Goal: Task Accomplishment & Management: Complete application form

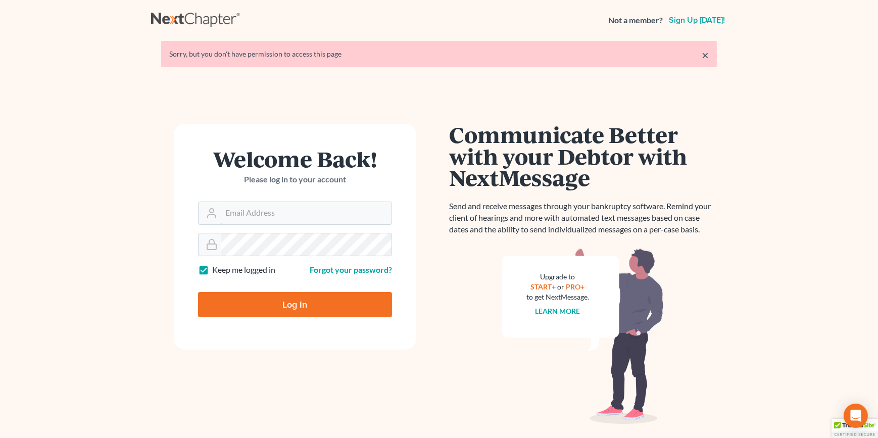
type input "dfuchs@fuchslawoffice.com"
click at [200, 300] on input "Log In" at bounding box center [295, 304] width 194 height 25
type input "Thinking..."
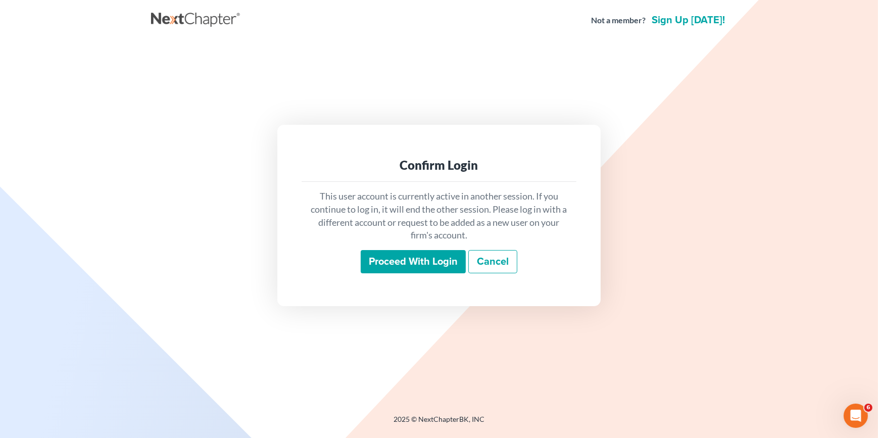
click at [381, 263] on input "Proceed with login" at bounding box center [413, 261] width 105 height 23
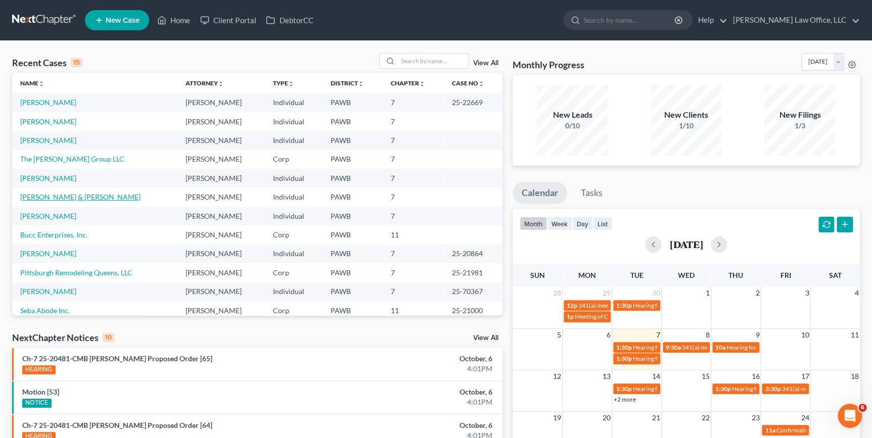
click at [53, 197] on link "Wojsovich, Steven & Rebecca" at bounding box center [80, 197] width 120 height 9
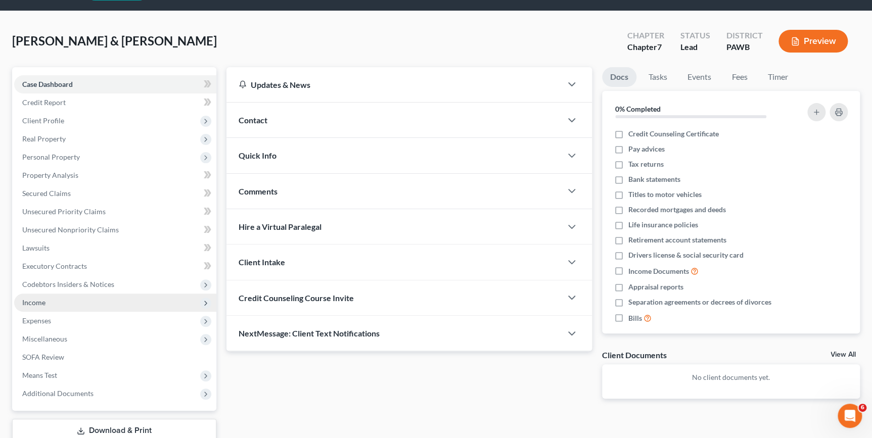
scroll to position [45, 0]
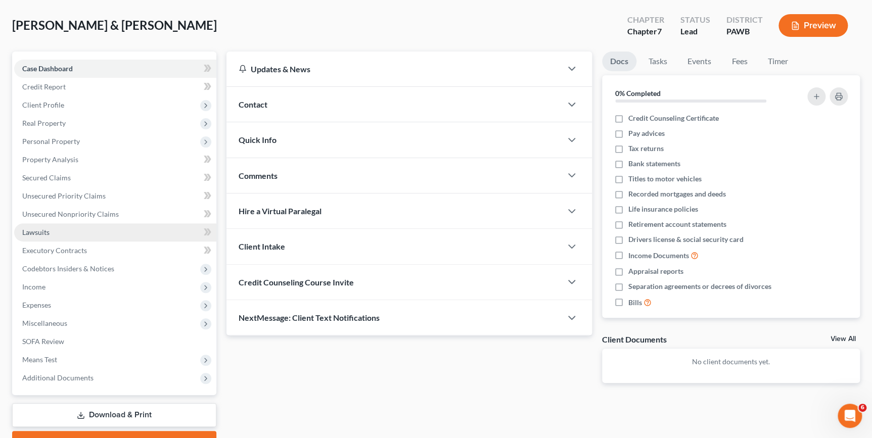
click at [32, 232] on span "Lawsuits" at bounding box center [35, 232] width 27 height 9
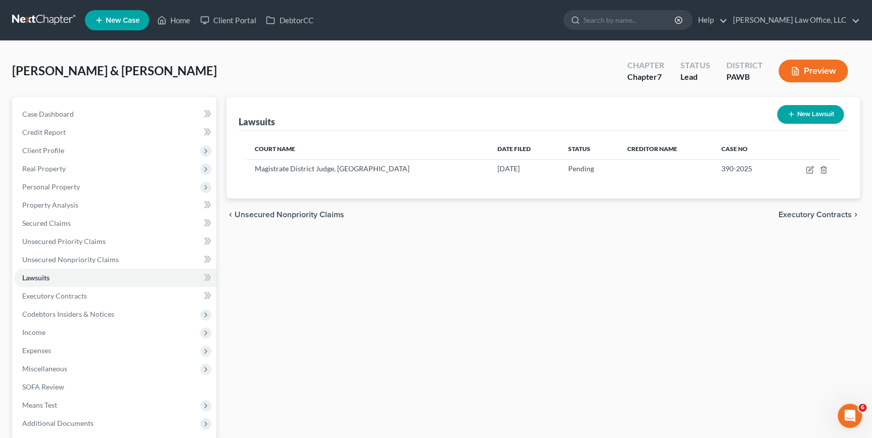
click at [798, 114] on button "New Lawsuit" at bounding box center [810, 114] width 67 height 19
select select "0"
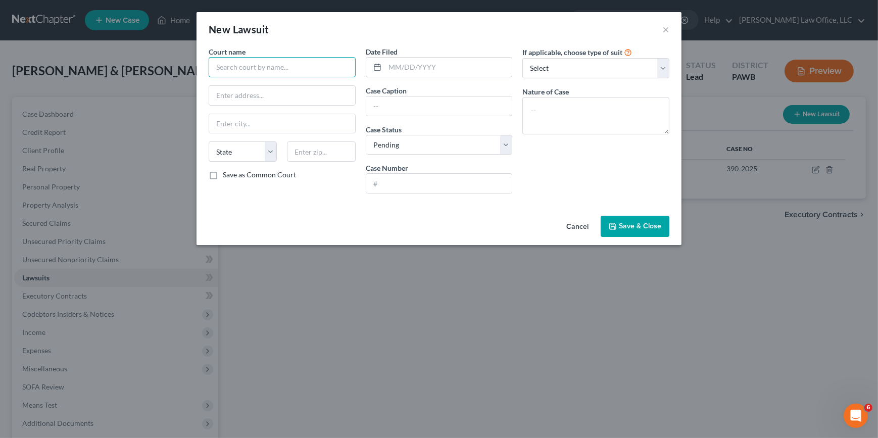
click at [245, 67] on input "text" at bounding box center [282, 67] width 147 height 20
type input "C"
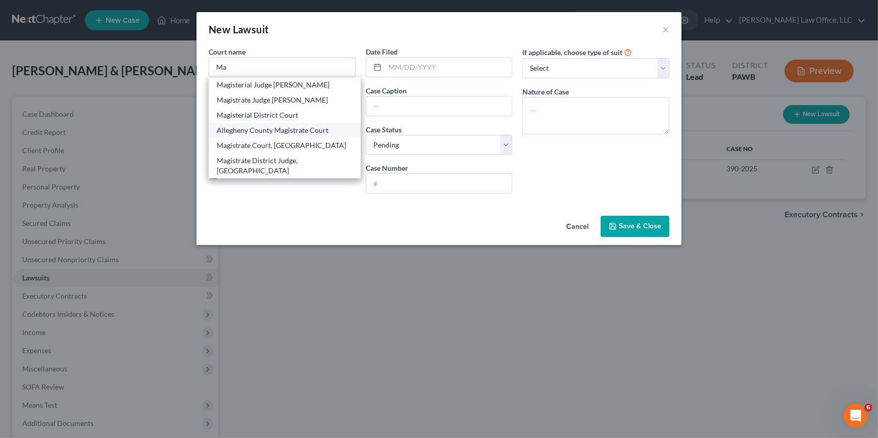
click at [282, 135] on div "Allegheny County Magistrate Court" at bounding box center [285, 130] width 136 height 10
type input "Allegheny County Magistrate Court"
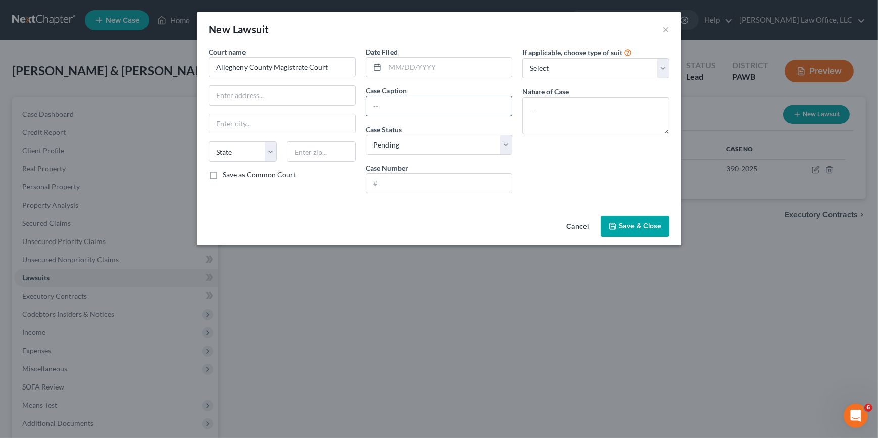
click at [380, 99] on input "text" at bounding box center [439, 106] width 146 height 19
type input "Capital One v. Rebecca Wojsovich"
click at [399, 65] on input "text" at bounding box center [448, 67] width 127 height 19
type input "09/16/2025"
click at [429, 185] on input "text" at bounding box center [439, 183] width 146 height 19
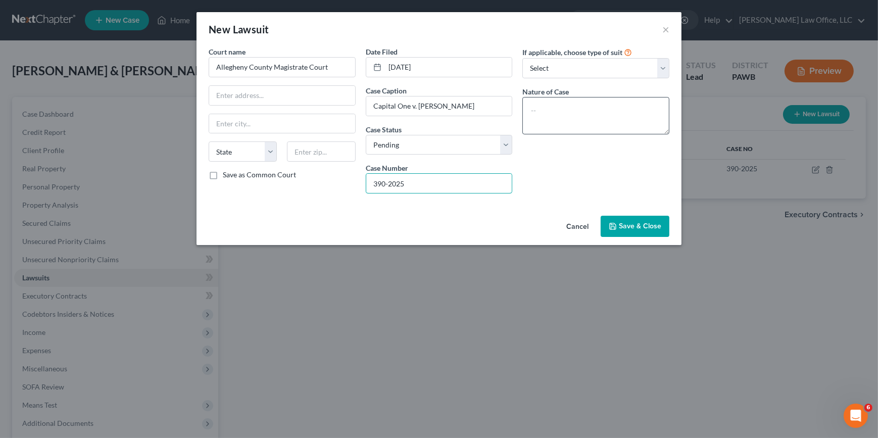
type input "390-2025"
click at [595, 113] on textarea at bounding box center [596, 115] width 147 height 37
type textarea "Contract"
click at [639, 223] on span "Save & Close" at bounding box center [640, 226] width 42 height 9
